Goal: Information Seeking & Learning: Learn about a topic

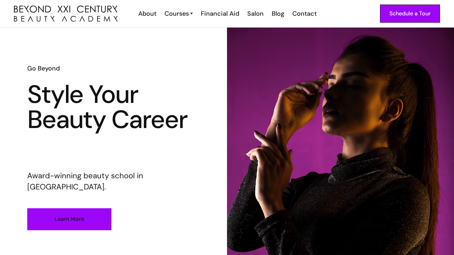
click at [79, 214] on link "Learn More" at bounding box center [69, 219] width 84 height 22
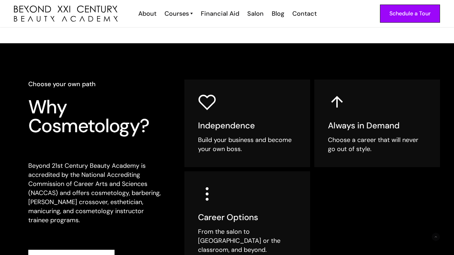
scroll to position [181, 0]
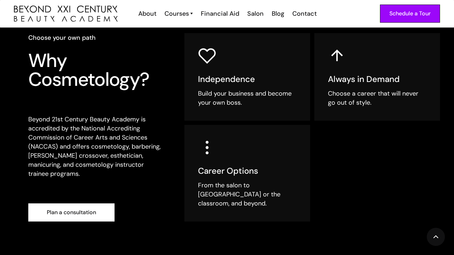
click at [205, 172] on h5 "Career Options" at bounding box center [247, 171] width 98 height 10
click at [84, 207] on link "Plan a consultation" at bounding box center [71, 213] width 86 height 18
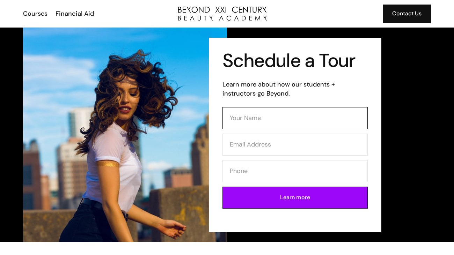
click at [250, 116] on input "Contact Form" at bounding box center [294, 118] width 145 height 22
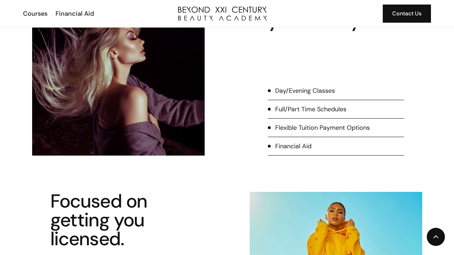
scroll to position [288, 0]
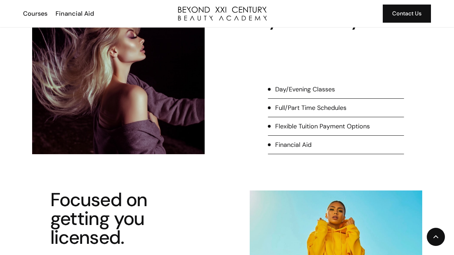
click at [255, 144] on div "Options to fit your lifestyle Day/Evening Classes Full/Part Time Schedules Flex…" at bounding box center [227, 72] width 426 height 163
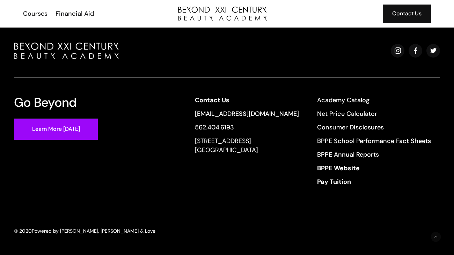
scroll to position [0, 0]
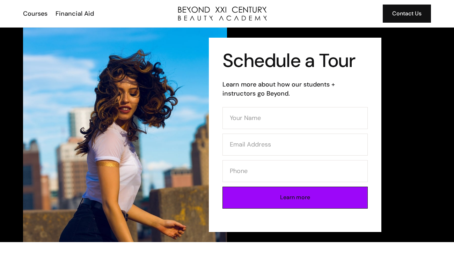
click at [296, 206] on input "Learn more" at bounding box center [294, 198] width 145 height 22
click at [76, 10] on div "Financial Aid" at bounding box center [75, 13] width 38 height 9
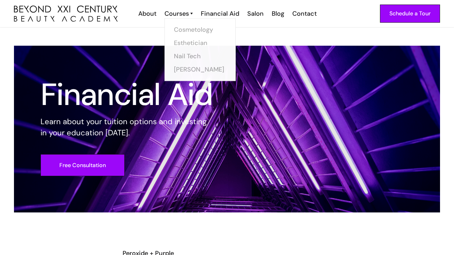
click at [192, 10] on img at bounding box center [191, 13] width 2 height 9
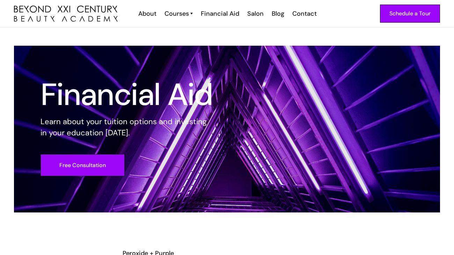
click at [192, 10] on img at bounding box center [191, 13] width 2 height 9
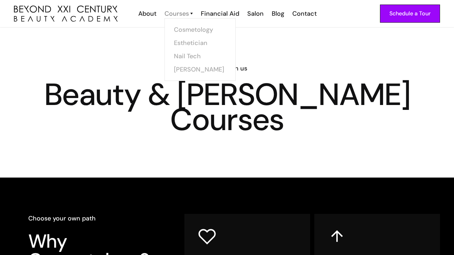
click at [187, 14] on div "Courses" at bounding box center [176, 13] width 24 height 9
click at [189, 15] on div "Courses" at bounding box center [176, 13] width 24 height 9
click at [187, 16] on div "Courses" at bounding box center [176, 13] width 24 height 9
click at [197, 31] on link "Cosmetology" at bounding box center [202, 29] width 52 height 13
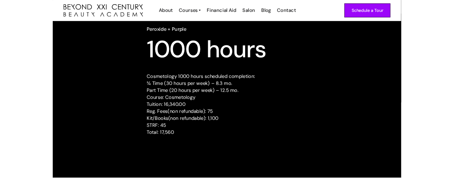
scroll to position [671, 0]
